Goal: Information Seeking & Learning: Stay updated

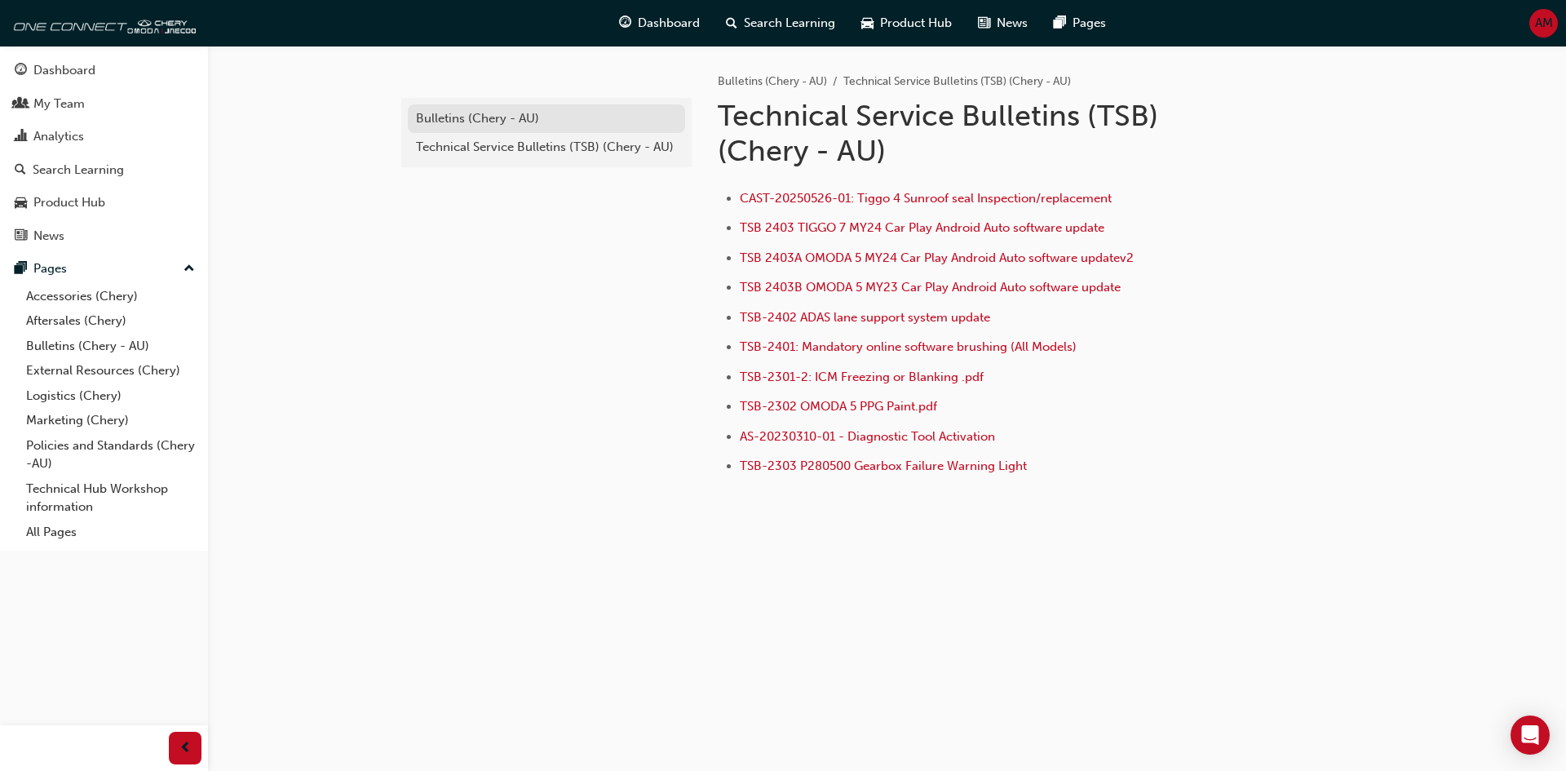
click at [480, 121] on div "Bulletins (Chery - AU)" at bounding box center [546, 118] width 261 height 19
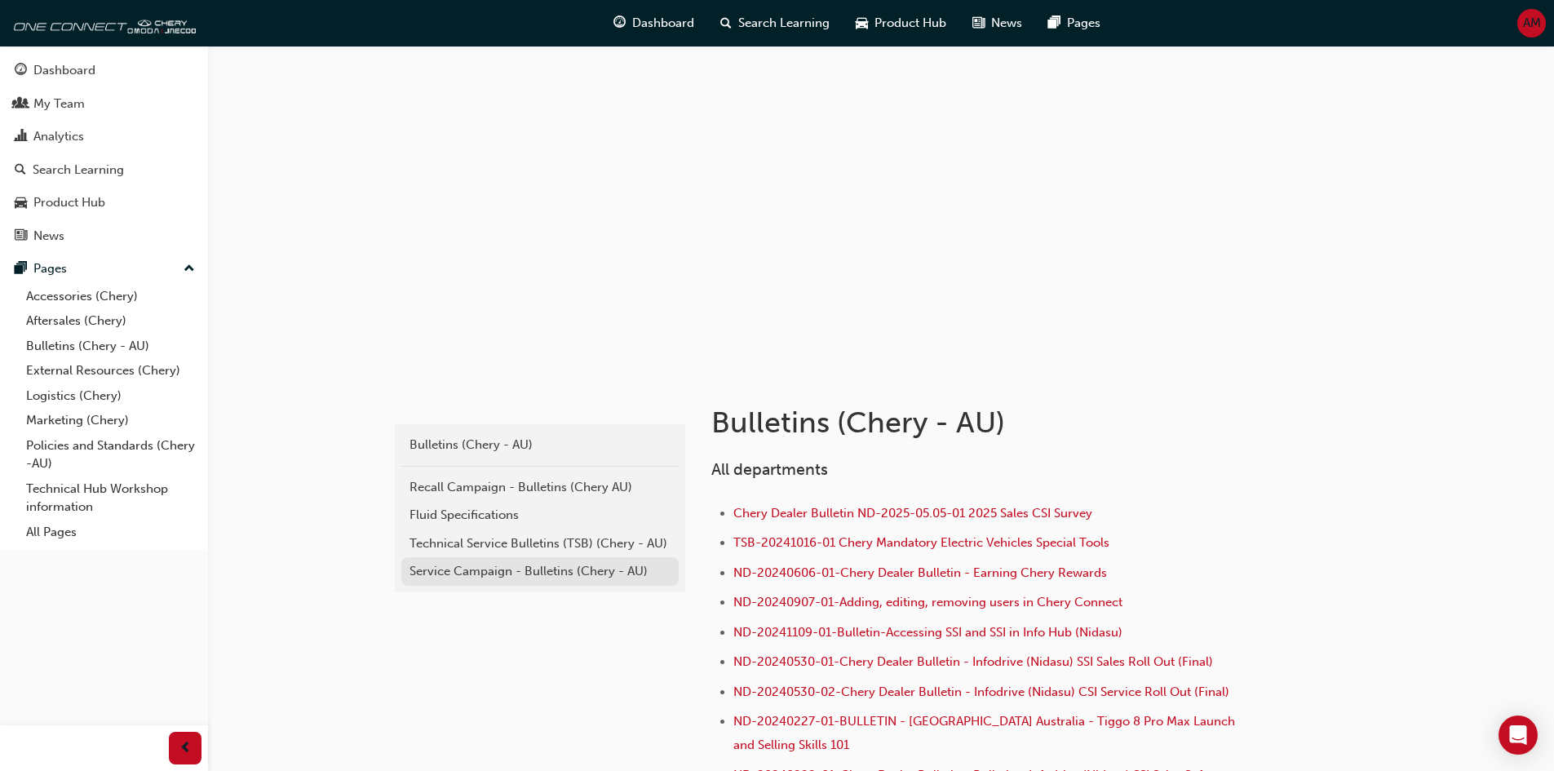
click at [483, 568] on div "Service Campaign - Bulletins (Chery - AU)" at bounding box center [539, 571] width 261 height 19
